Goal: Check status

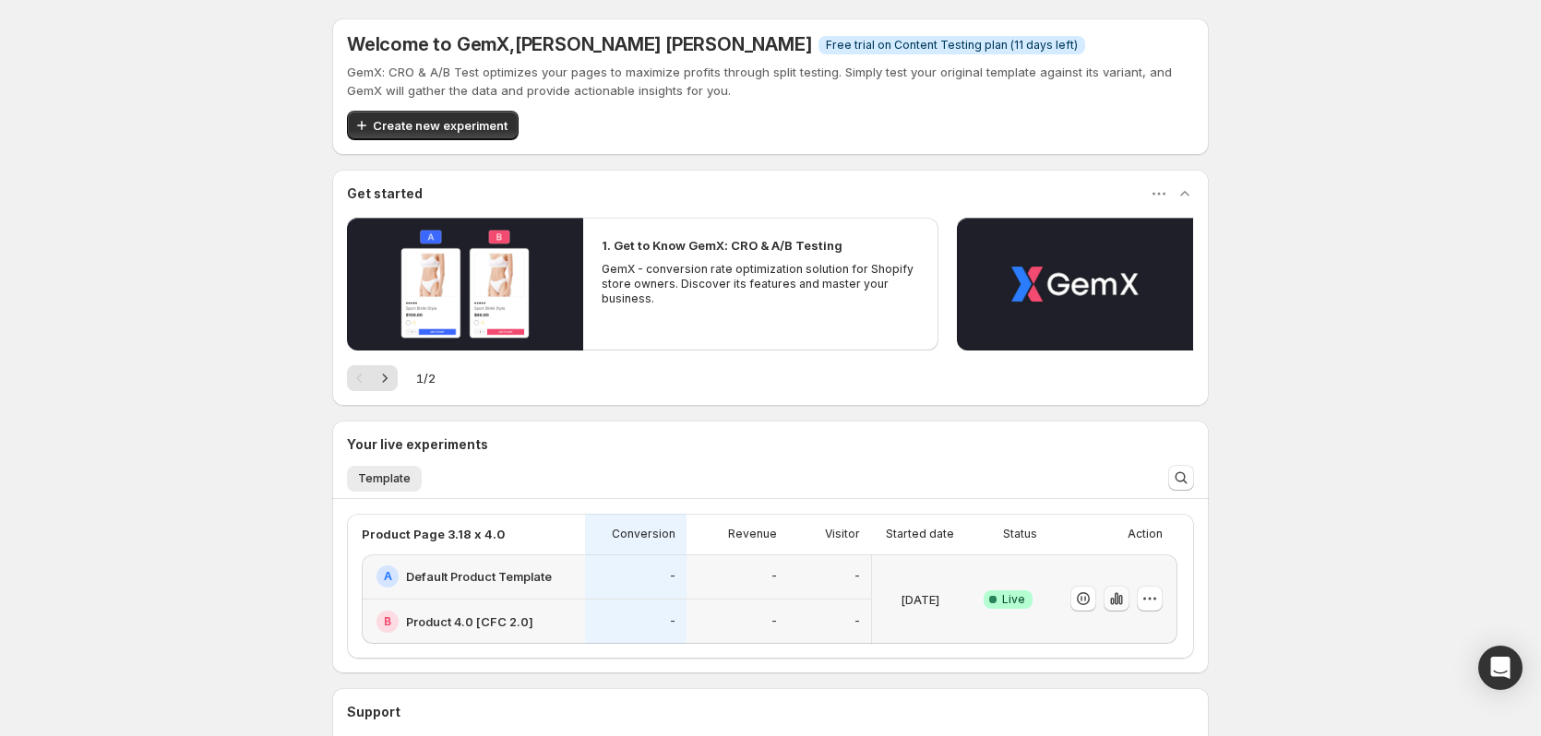
click at [1122, 602] on icon "button" at bounding box center [1120, 600] width 4 height 10
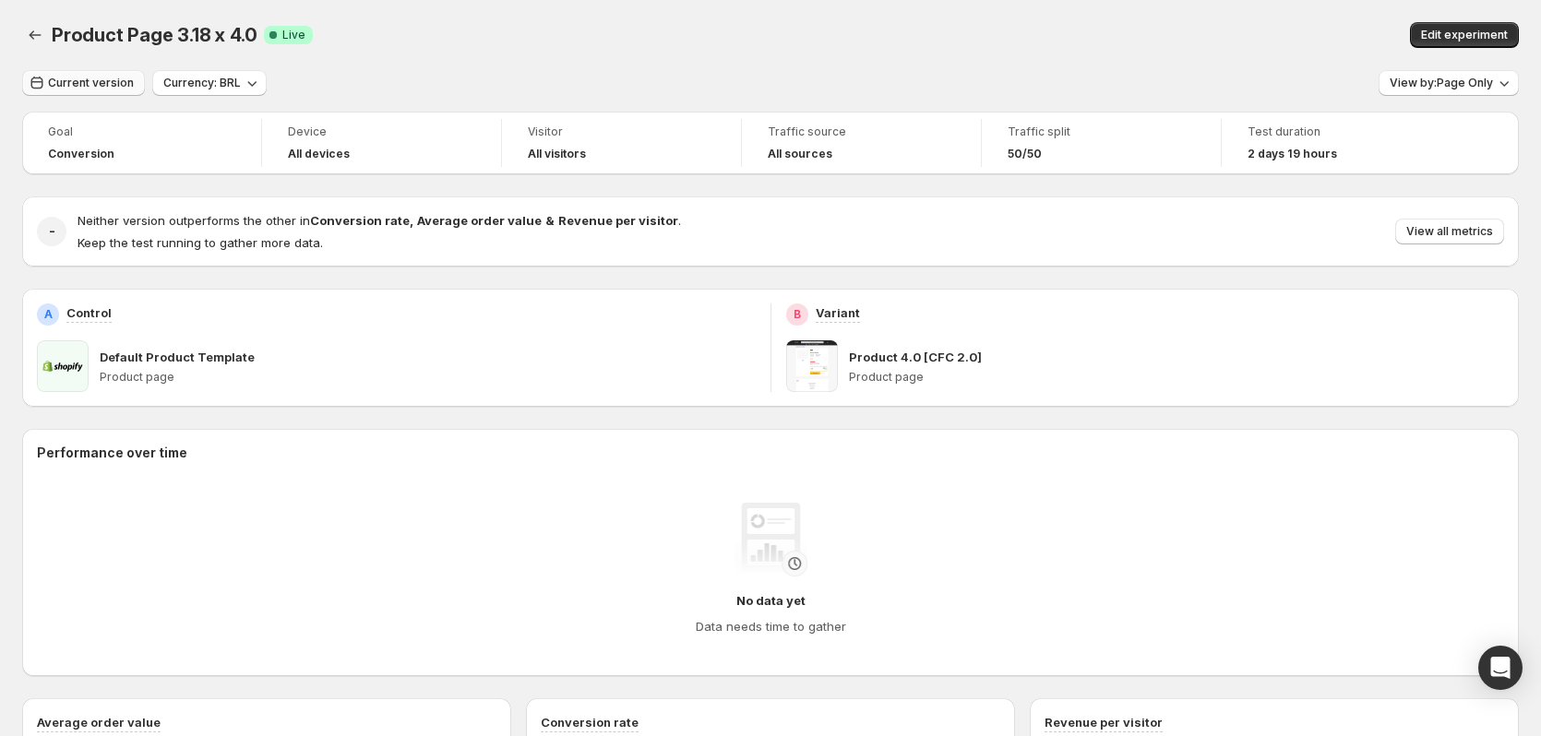
click at [89, 89] on span "Current version" at bounding box center [91, 83] width 86 height 15
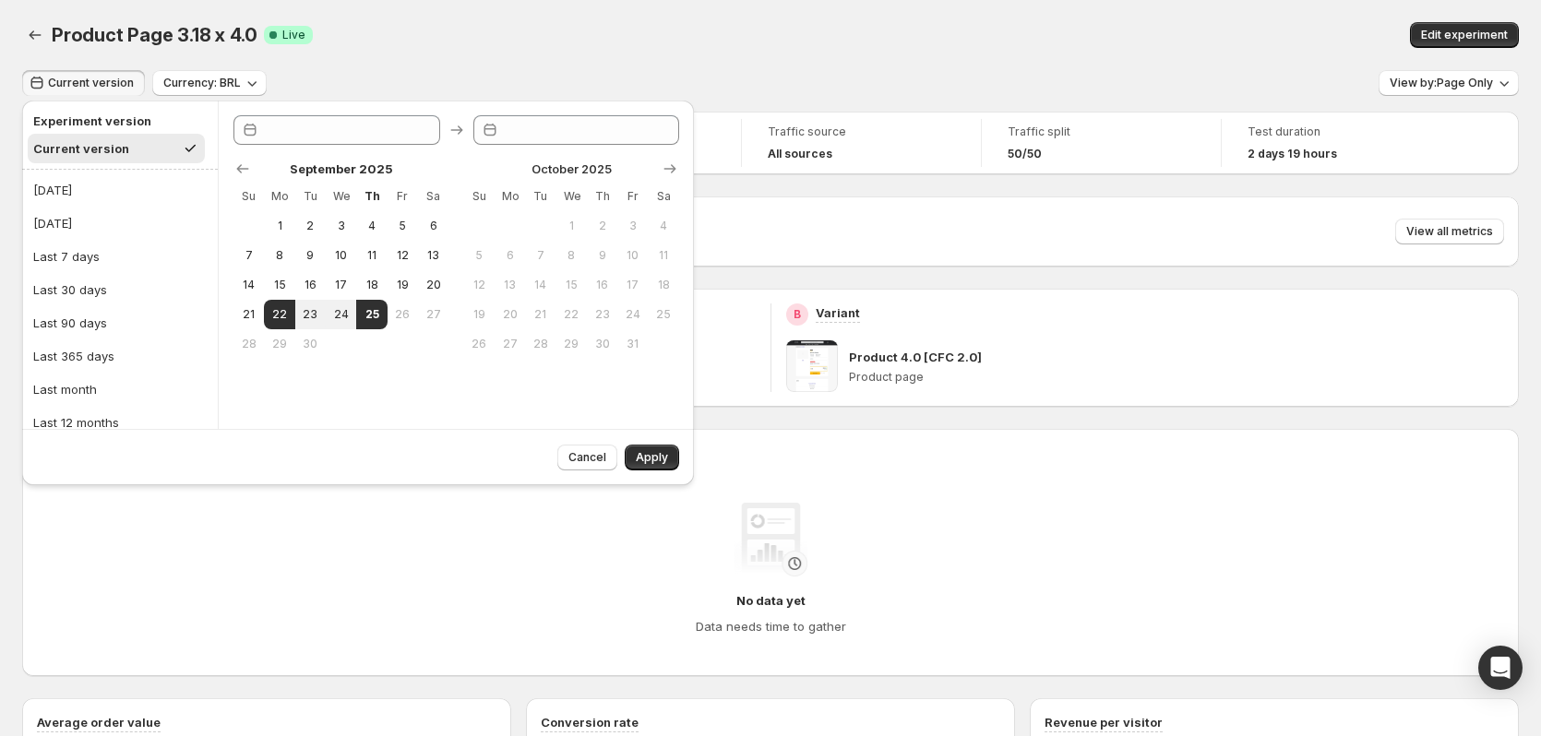
type input "**********"
click at [70, 199] on button "[DATE]" at bounding box center [120, 190] width 185 height 30
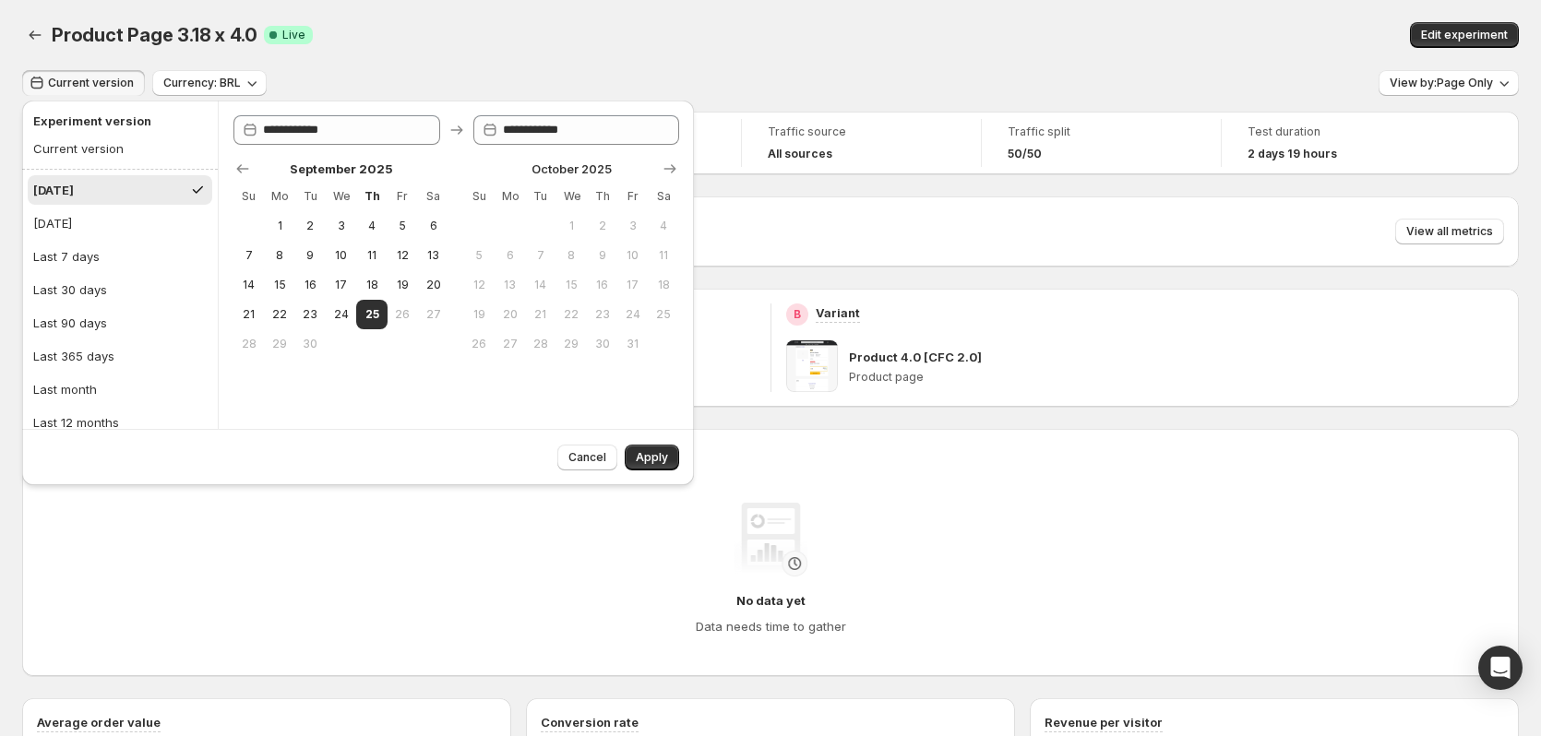
type input "**********"
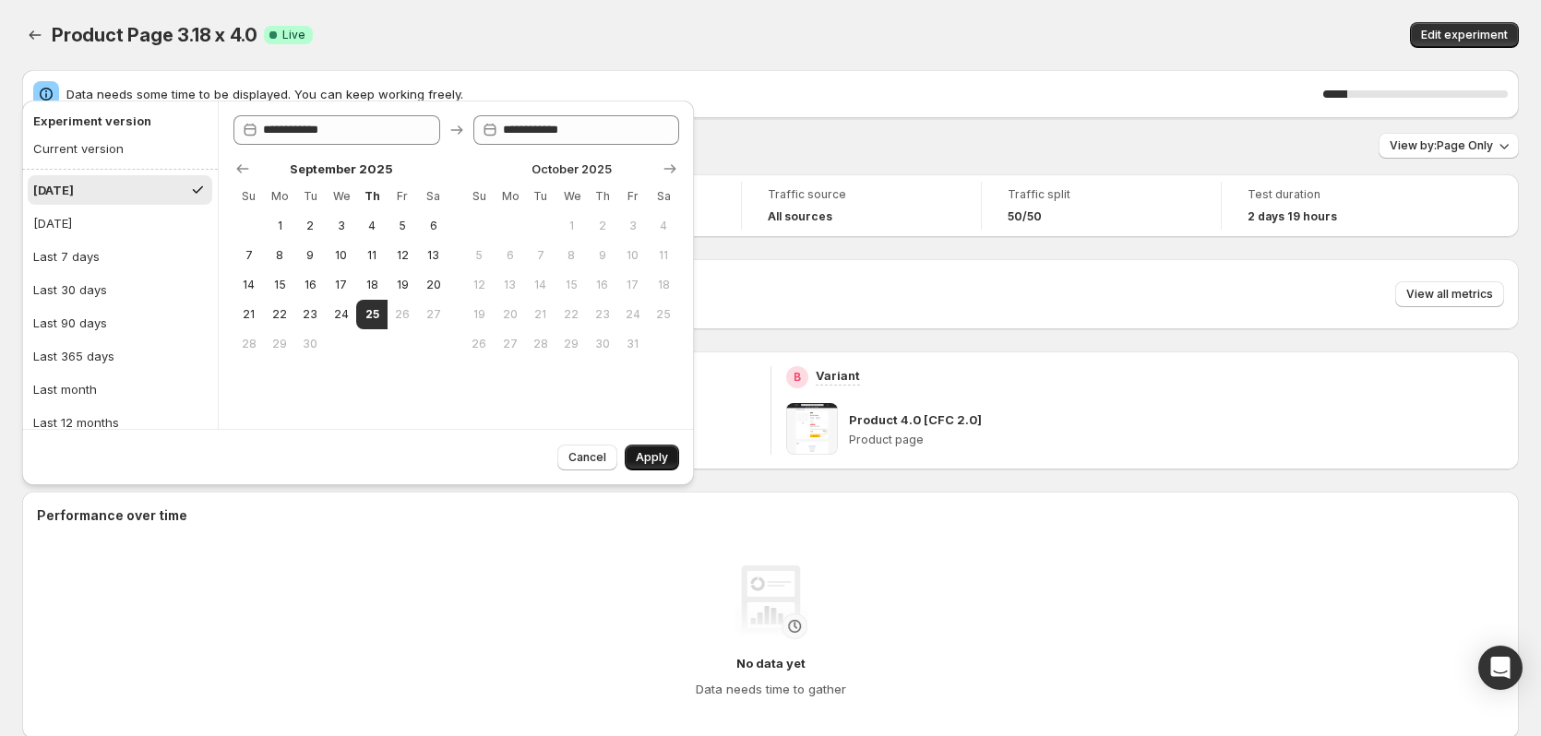
click at [651, 465] on button "Apply" at bounding box center [652, 458] width 54 height 26
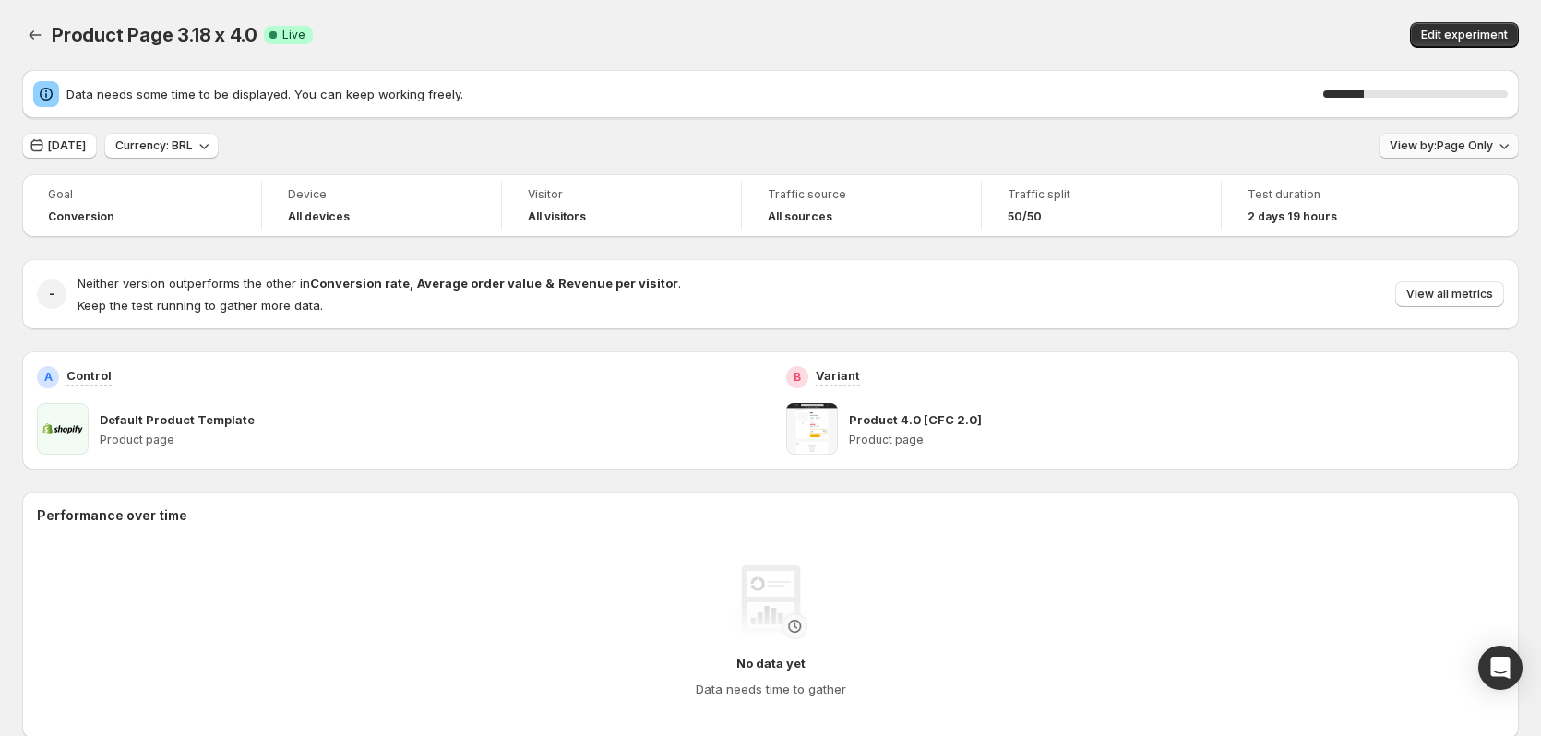
click at [1433, 145] on span "View by: Page Only" at bounding box center [1441, 145] width 103 height 15
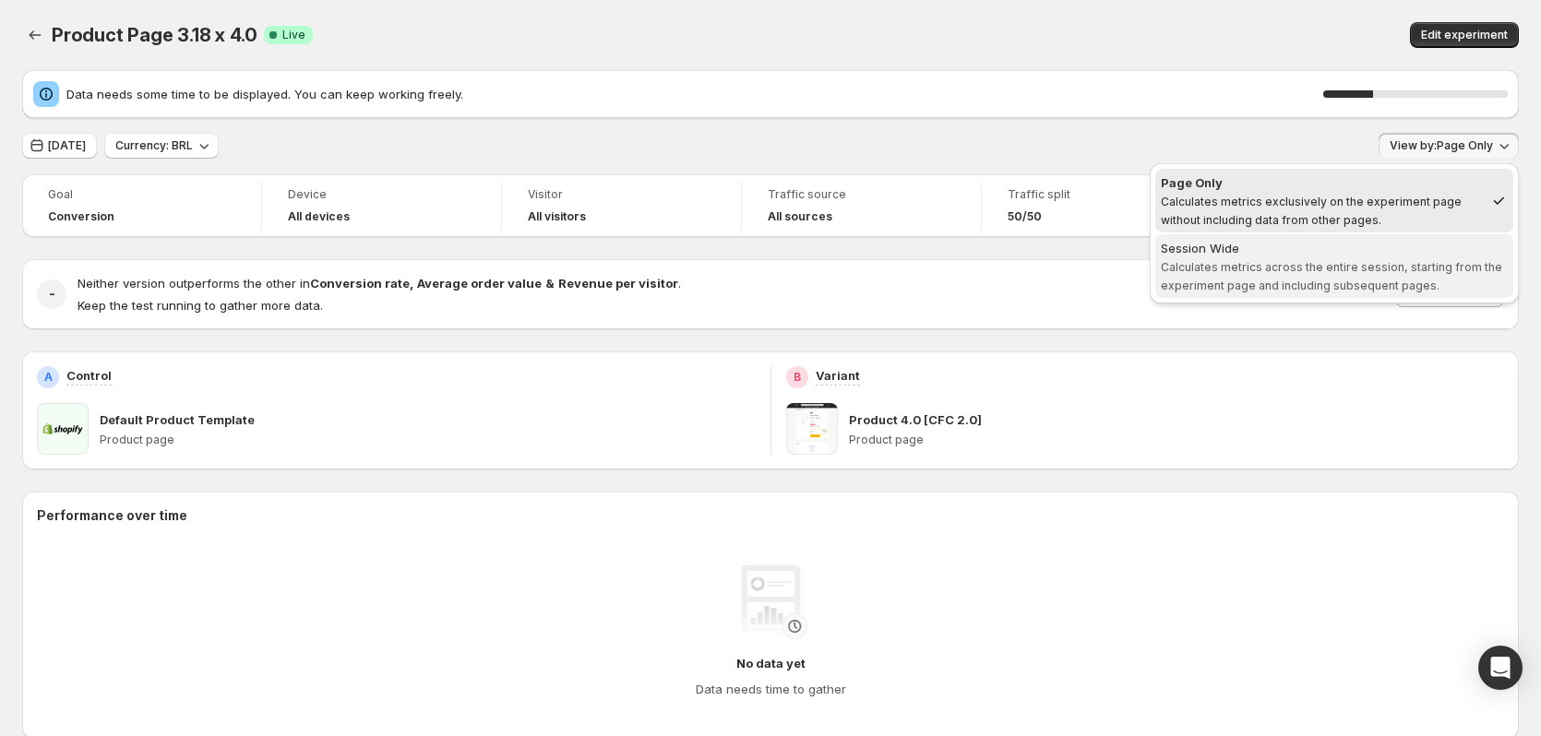
click at [1338, 262] on span "Calculates metrics across the entire session, starting from the experiment page…" at bounding box center [1331, 276] width 341 height 32
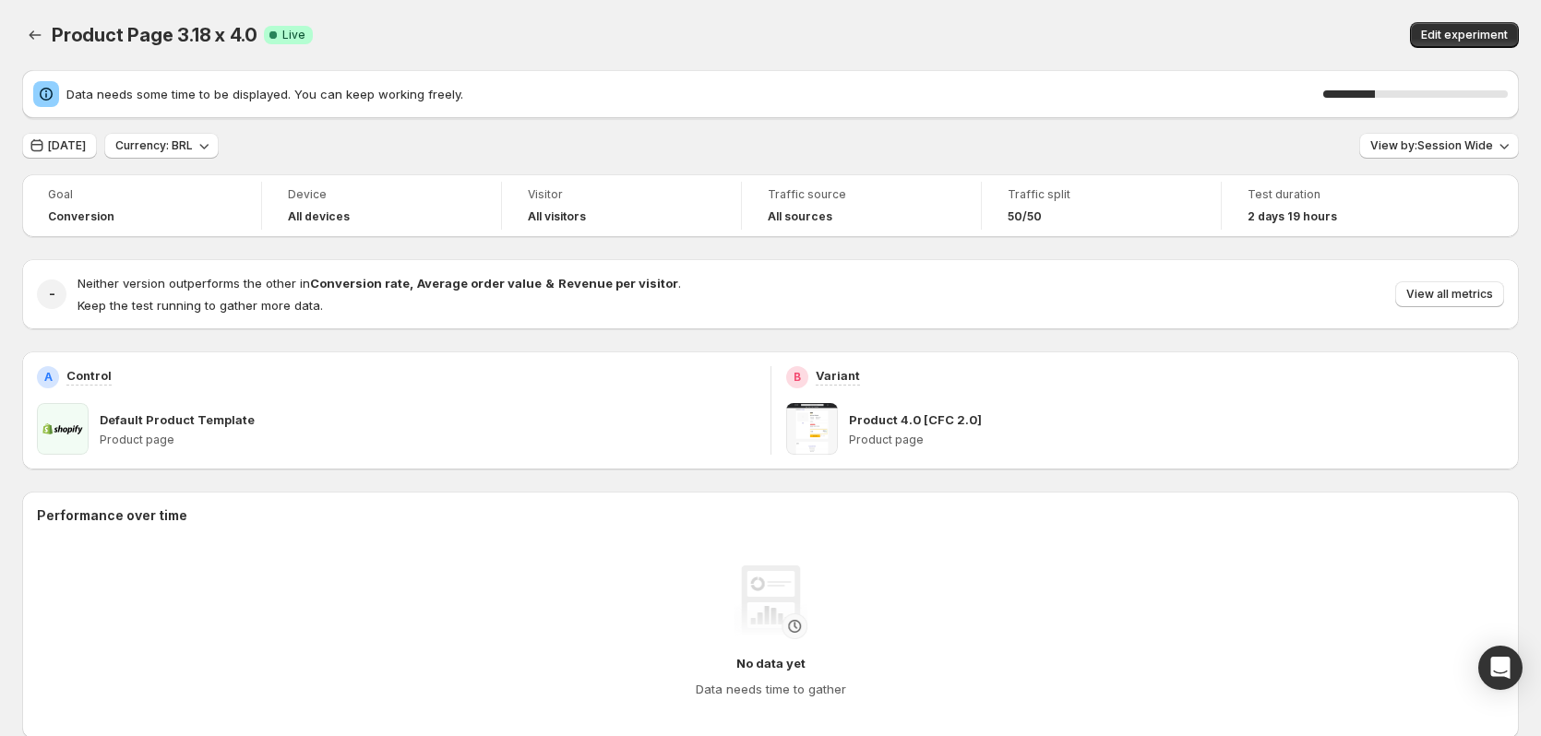
click at [1105, 51] on div "Product Page 3.18 x 4.0. This page is ready Product Page 3.18 x 4.0 Success Com…" at bounding box center [770, 35] width 1497 height 70
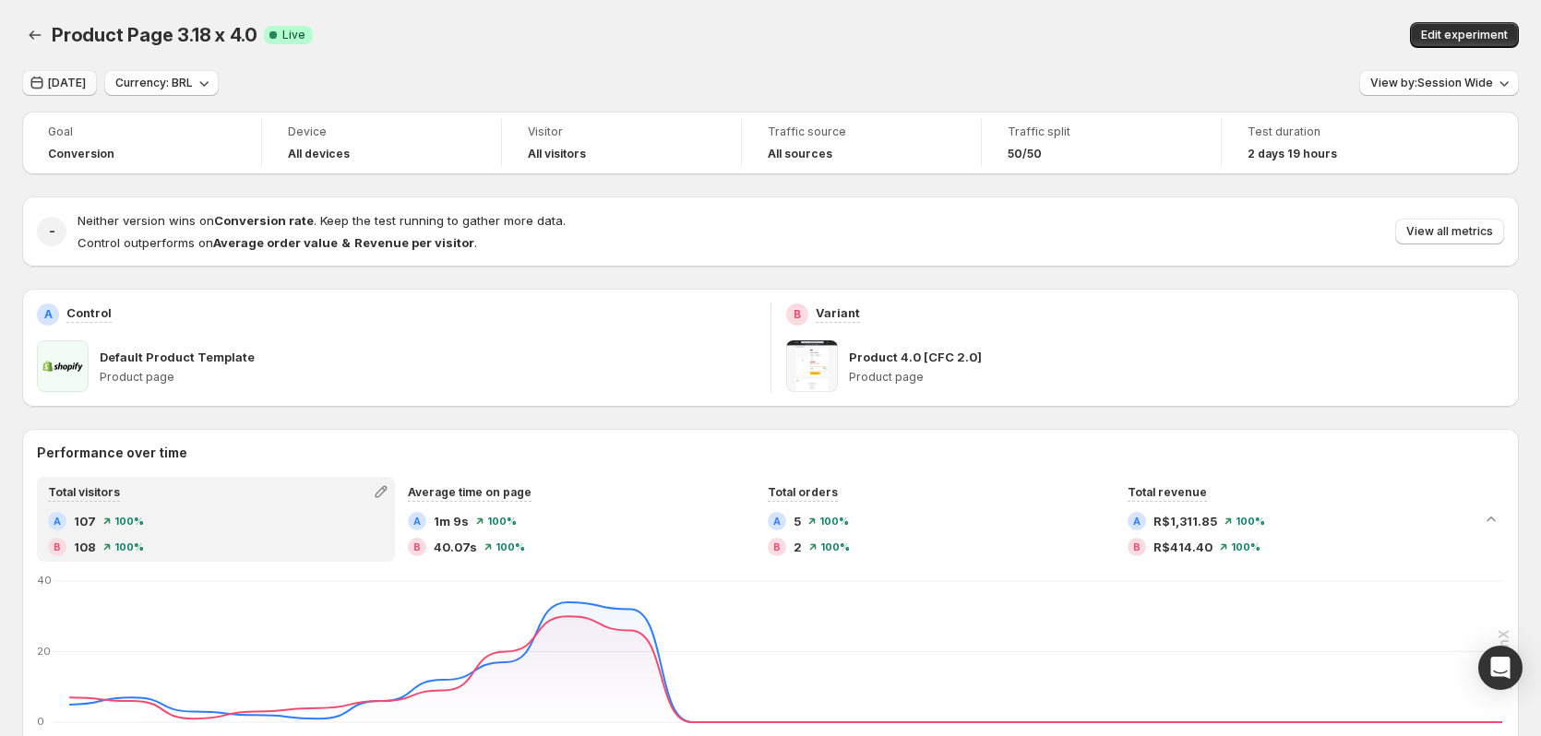
click at [51, 75] on button "[DATE]" at bounding box center [59, 83] width 75 height 26
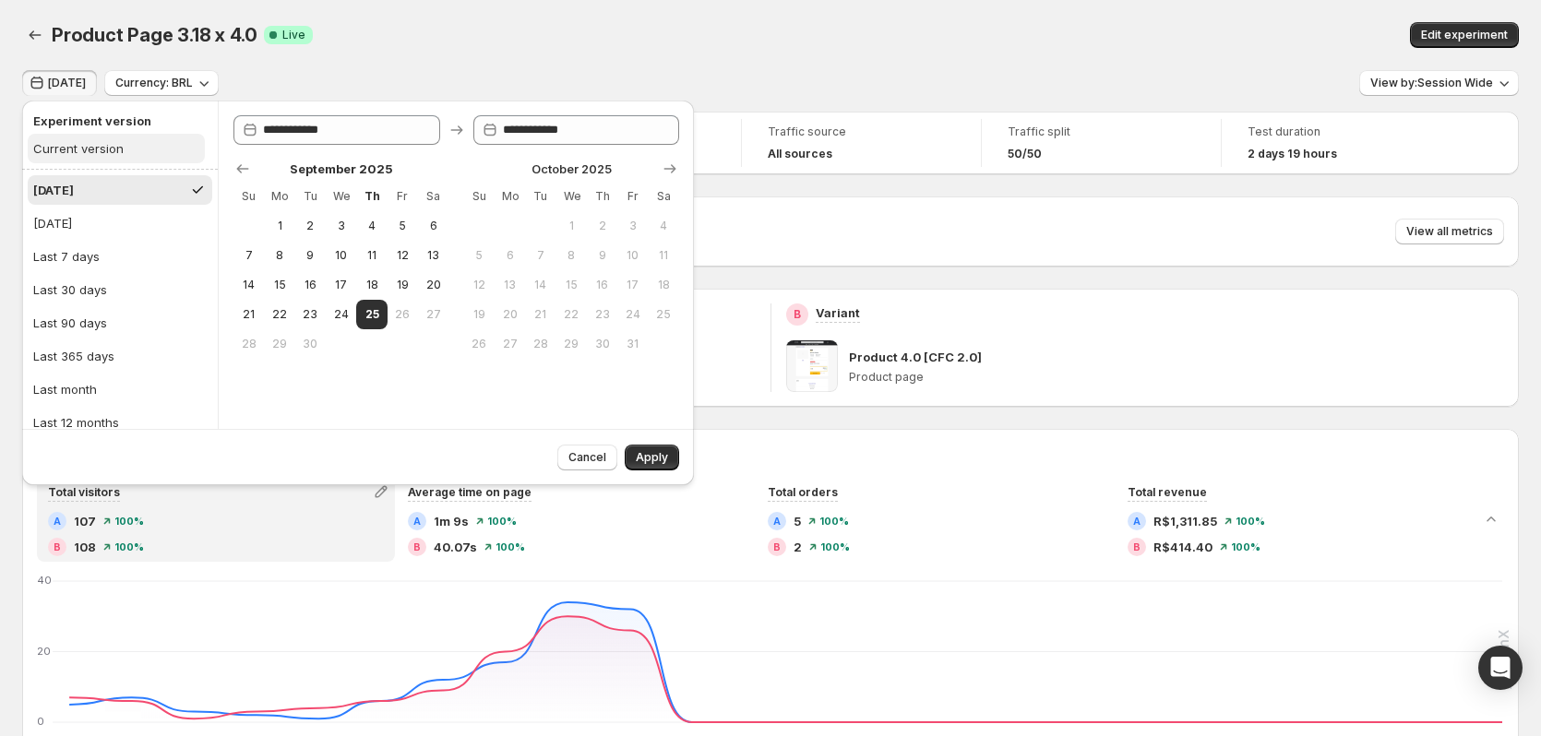
click at [83, 149] on div "Current version" at bounding box center [78, 148] width 90 height 18
type input "**********"
click at [654, 460] on span "Apply" at bounding box center [652, 457] width 32 height 15
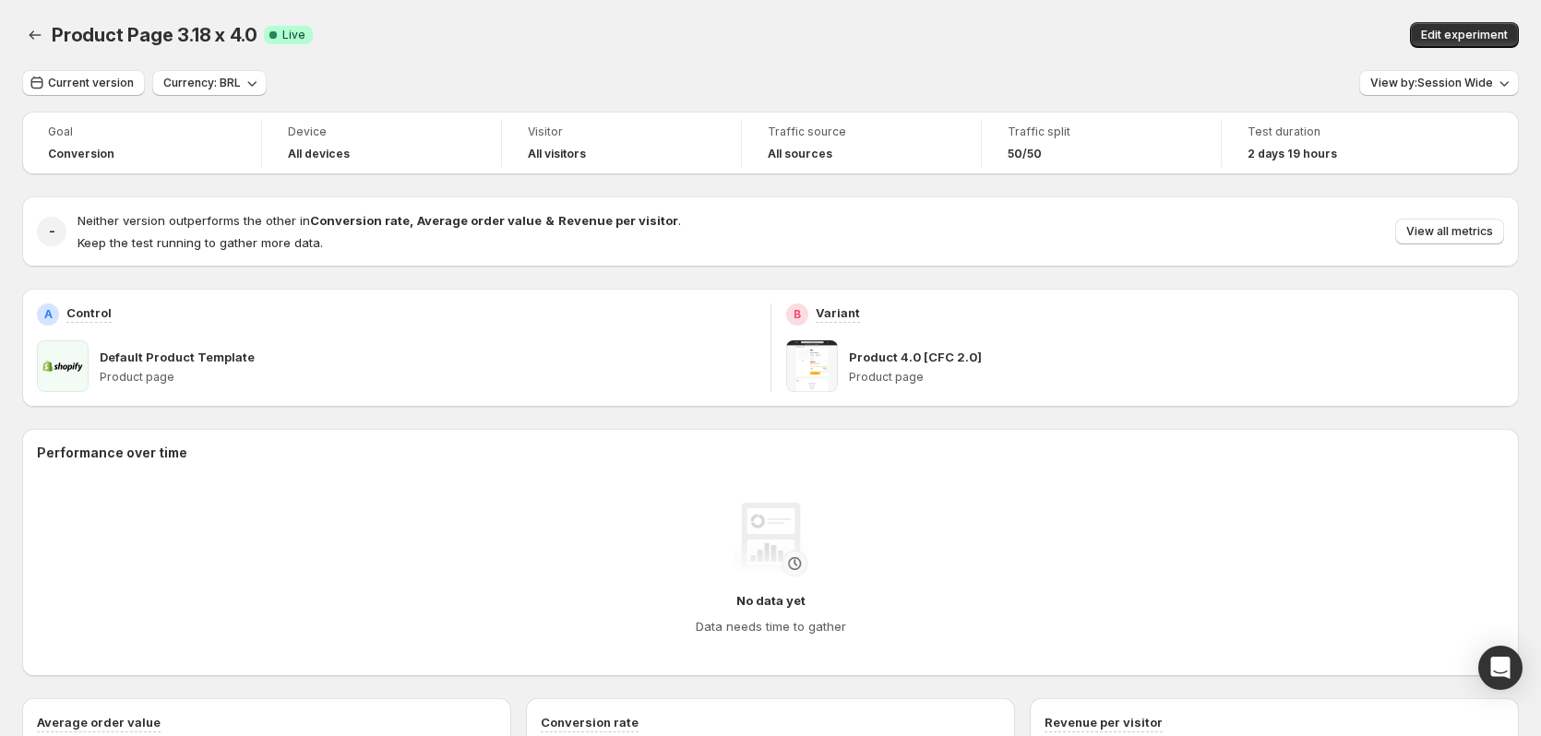
click at [738, 49] on div "Product Page 3.18 x 4.0. This page is ready Product Page 3.18 x 4.0 Success Com…" at bounding box center [770, 35] width 1497 height 70
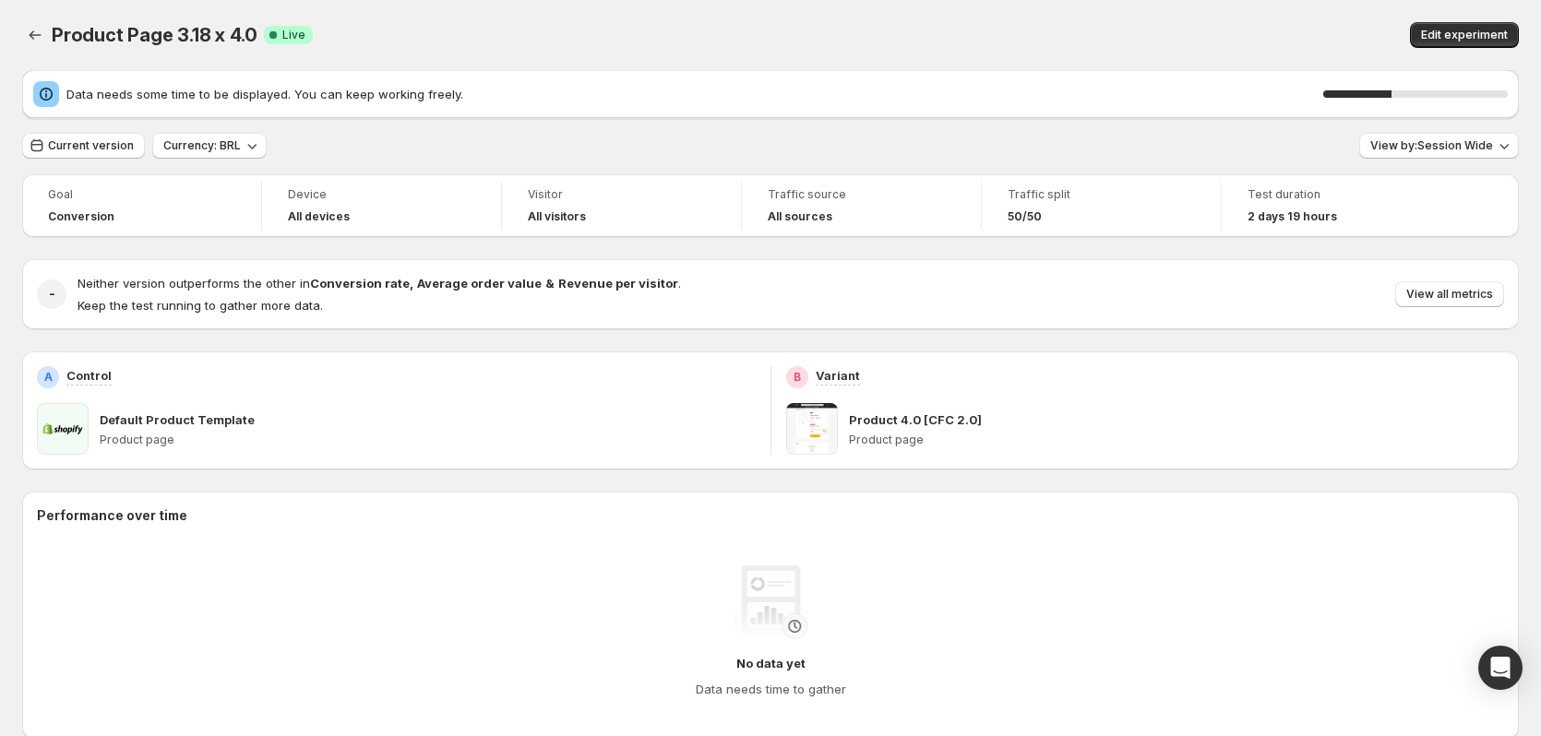
click at [731, 49] on div "Product Page 3.18 x 4.0. This page is ready Product Page 3.18 x 4.0 Success Com…" at bounding box center [770, 35] width 1497 height 70
click at [695, 28] on div "Product Page 3.18 x 4.0 Success Complete Live" at bounding box center [451, 35] width 799 height 26
click at [699, 14] on div "Product Page 3.18 x 4.0. This page is ready Product Page 3.18 x 4.0 Success Com…" at bounding box center [770, 35] width 1497 height 70
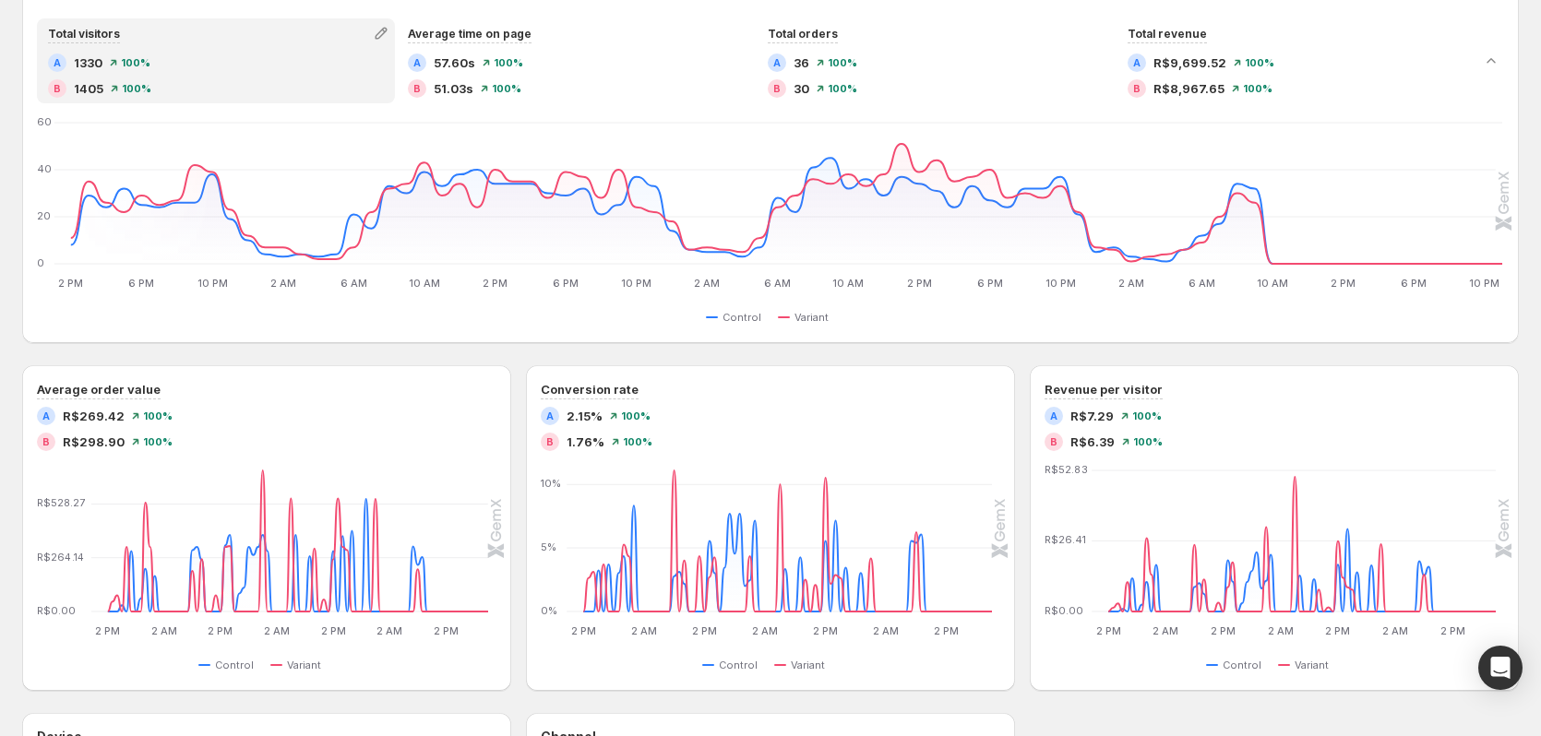
scroll to position [461, 0]
click at [629, 350] on div "Performance over time Total visitors A 1330 100 % B 1405 100 % Average time on …" at bounding box center [770, 520] width 1497 height 1105
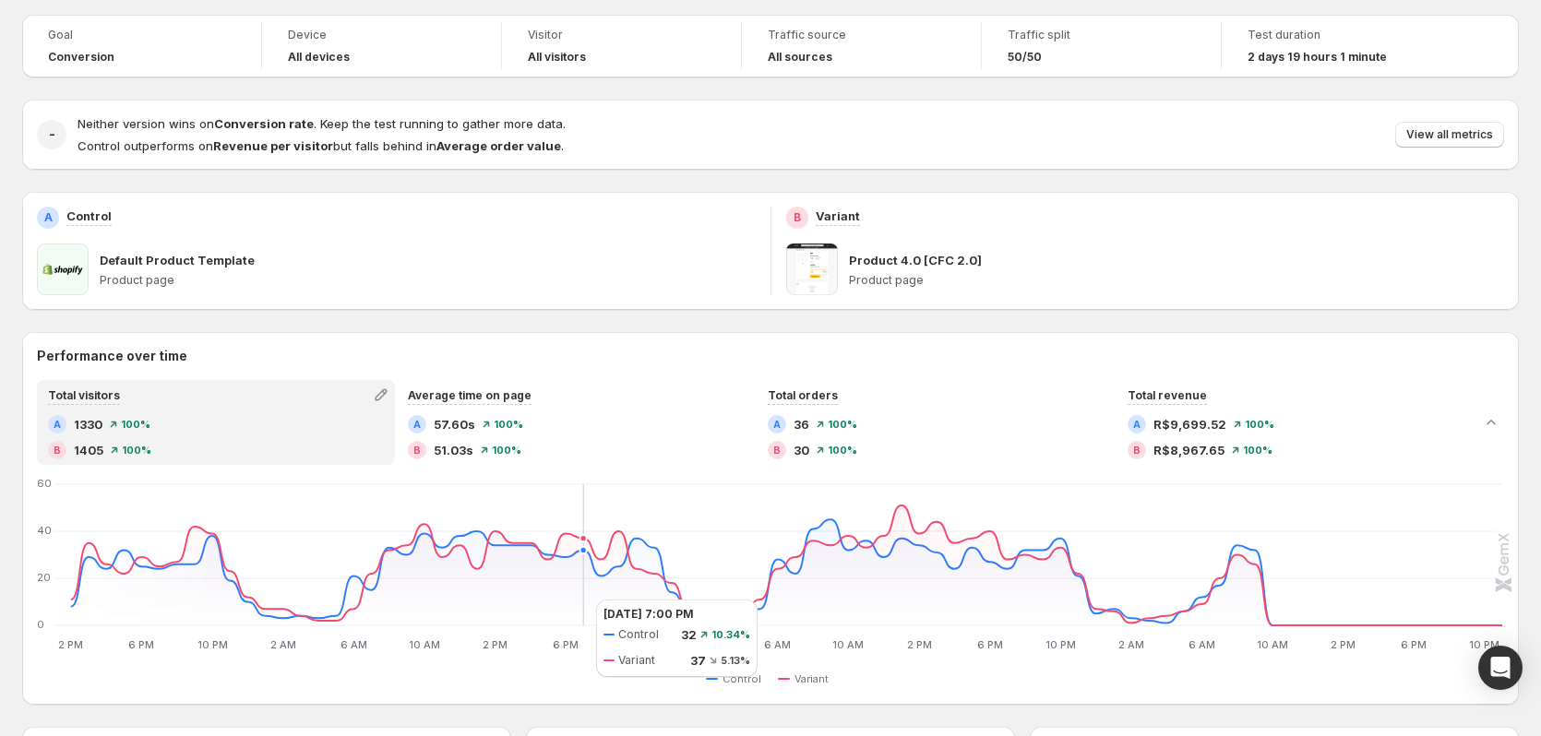
scroll to position [0, 0]
